Goal: Task Accomplishment & Management: Complete application form

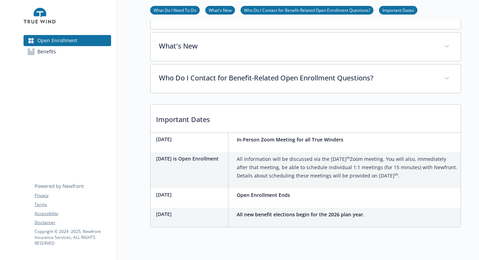
scroll to position [266, 0]
